Goal: Information Seeking & Learning: Find specific page/section

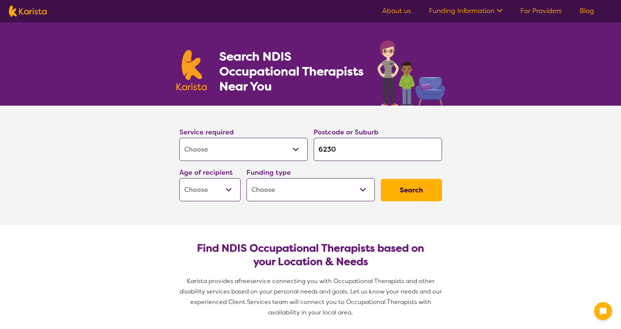
select select "[MEDICAL_DATA]"
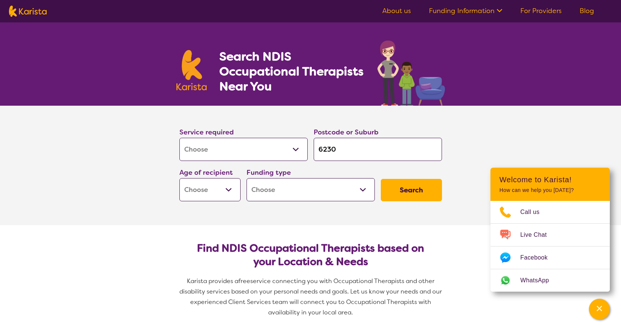
click at [231, 187] on select "Early Childhood - 0 to 9 Child - 10 to 11 Adolescent - 12 to 17 Adult - 18 to 6…" at bounding box center [209, 189] width 61 height 23
select select "EC"
click at [179, 178] on select "Early Childhood - 0 to 9 Child - 10 to 11 Adolescent - 12 to 17 Adult - 18 to 6…" at bounding box center [209, 189] width 61 height 23
select select "EC"
click at [370, 192] on select "Home Care Package (HCP) National Disability Insurance Scheme (NDIS) I don't know" at bounding box center [310, 189] width 128 height 23
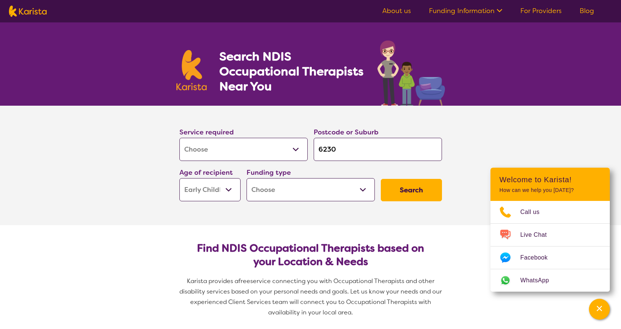
select select "i-don-t-know"
click at [246, 178] on select "Home Care Package (HCP) National Disability Insurance Scheme (NDIS) I don't know" at bounding box center [310, 189] width 128 height 23
select select "i-don-t-know"
click at [420, 184] on button "Search" at bounding box center [411, 190] width 61 height 22
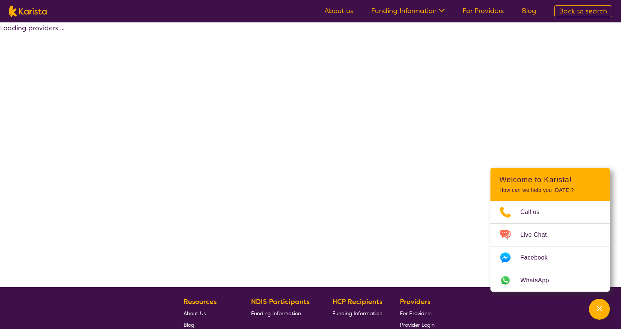
select select "[MEDICAL_DATA]"
select select "EC"
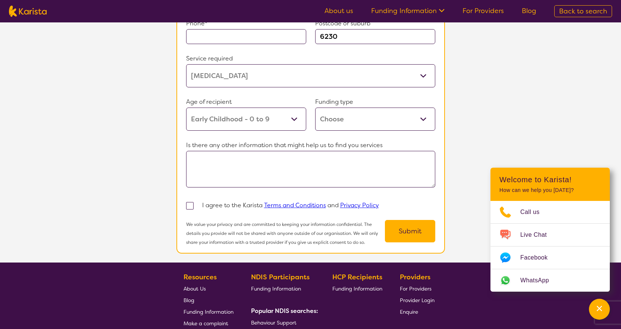
scroll to position [671, 0]
